Goal: Use online tool/utility: Use online tool/utility

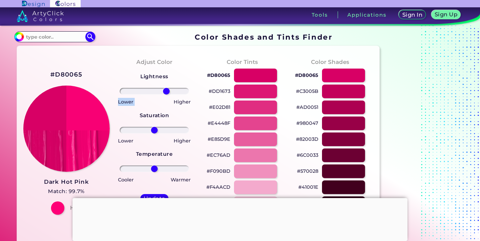
click at [144, 97] on div "Lightness Saturation Temperature Lower Higher Lower Higher Cooler Warmer Update…" at bounding box center [154, 147] width 77 height 160
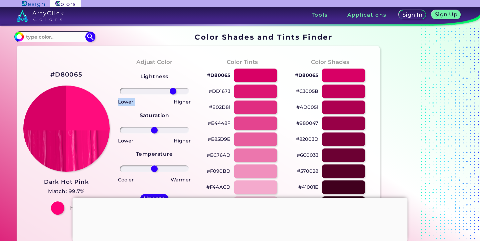
drag, startPoint x: 166, startPoint y: 92, endPoint x: 173, endPoint y: 93, distance: 7.4
type input "59"
click at [173, 93] on input "range" at bounding box center [155, 91] width 70 height 7
click at [174, 93] on input "range" at bounding box center [155, 91] width 70 height 7
drag, startPoint x: 157, startPoint y: 129, endPoint x: 169, endPoint y: 130, distance: 12.3
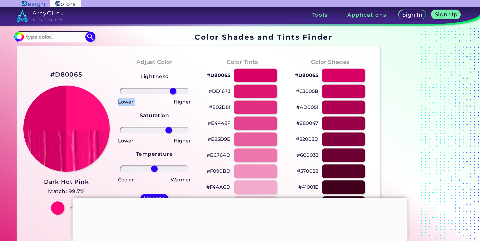
click at [169, 130] on input "range" at bounding box center [155, 130] width 70 height 7
click at [126, 130] on input "range" at bounding box center [155, 130] width 70 height 7
click at [184, 130] on input "range" at bounding box center [155, 130] width 70 height 7
type input "100"
click at [188, 130] on input "range" at bounding box center [155, 130] width 70 height 7
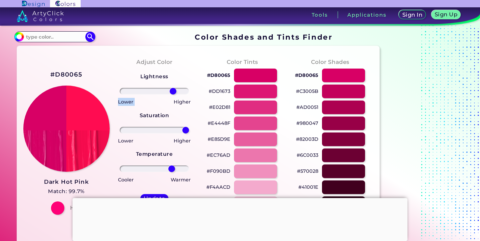
click at [172, 168] on input "range" at bounding box center [155, 169] width 70 height 7
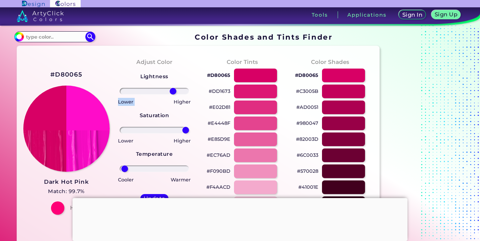
click at [124, 169] on input "range" at bounding box center [155, 169] width 70 height 7
type input "-13"
click at [150, 168] on input "range" at bounding box center [155, 169] width 70 height 7
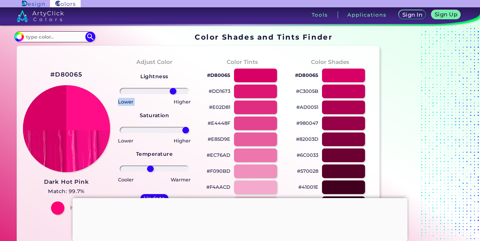
click at [90, 127] on img at bounding box center [66, 128] width 87 height 87
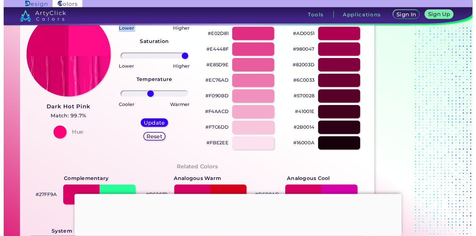
scroll to position [69, 0]
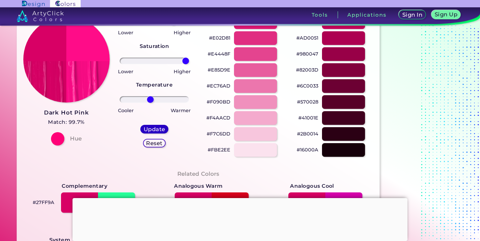
click at [155, 127] on h5 "Update" at bounding box center [155, 129] width 20 height 5
type input "#ff0c88"
type input "0"
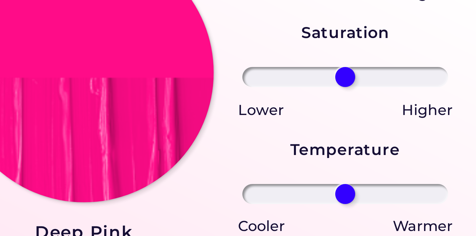
scroll to position [47, 0]
